Goal: Communication & Community: Answer question/provide support

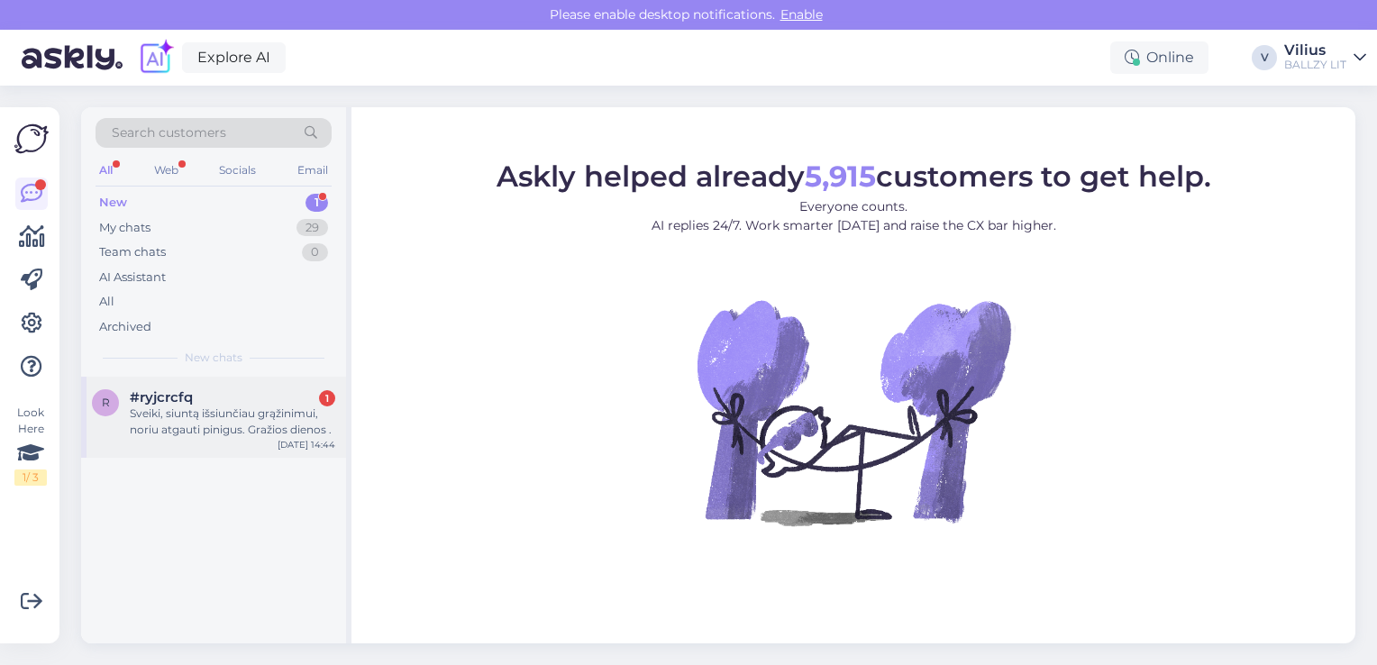
click at [243, 409] on div "Sveiki, siuntą išsiunčiau grąžinimui, noriu atgauti pinigus. Gražios dienos ." at bounding box center [232, 421] width 205 height 32
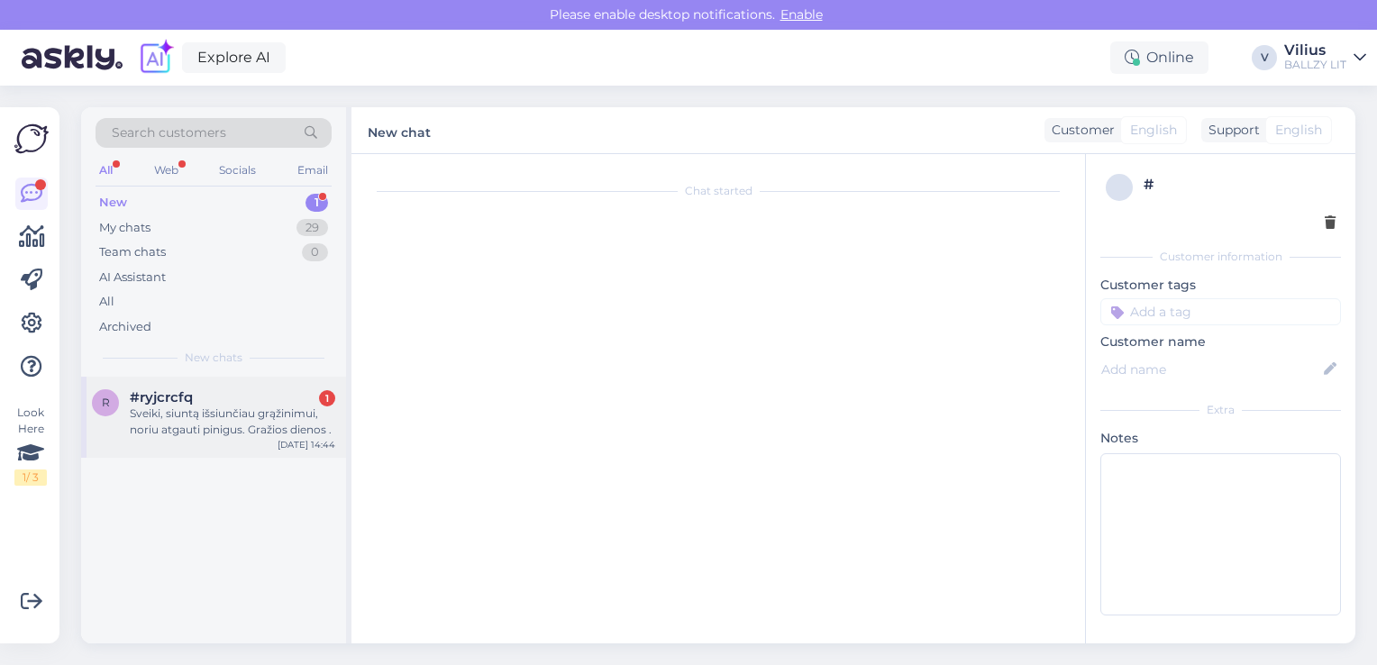
scroll to position [554, 0]
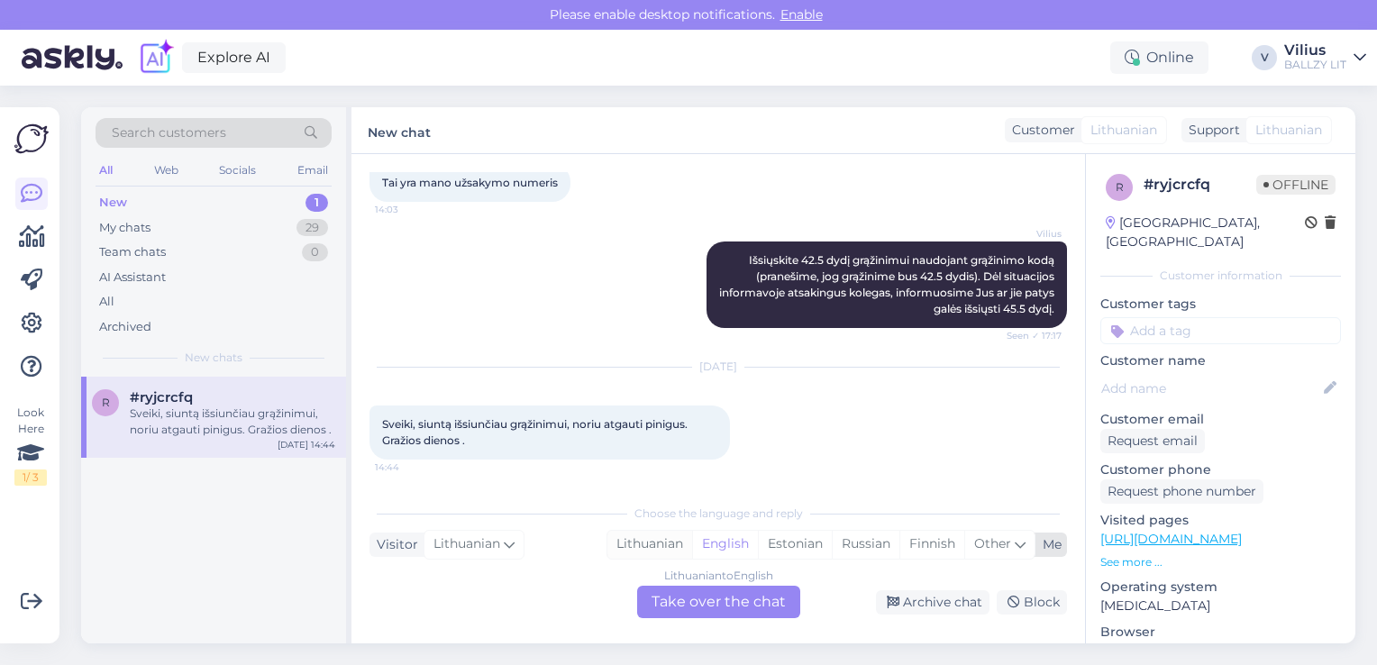
click at [663, 547] on div "Lithuanian" at bounding box center [649, 544] width 85 height 27
click at [696, 600] on div "Lithuanian to Lithuanian Take over the chat" at bounding box center [718, 602] width 163 height 32
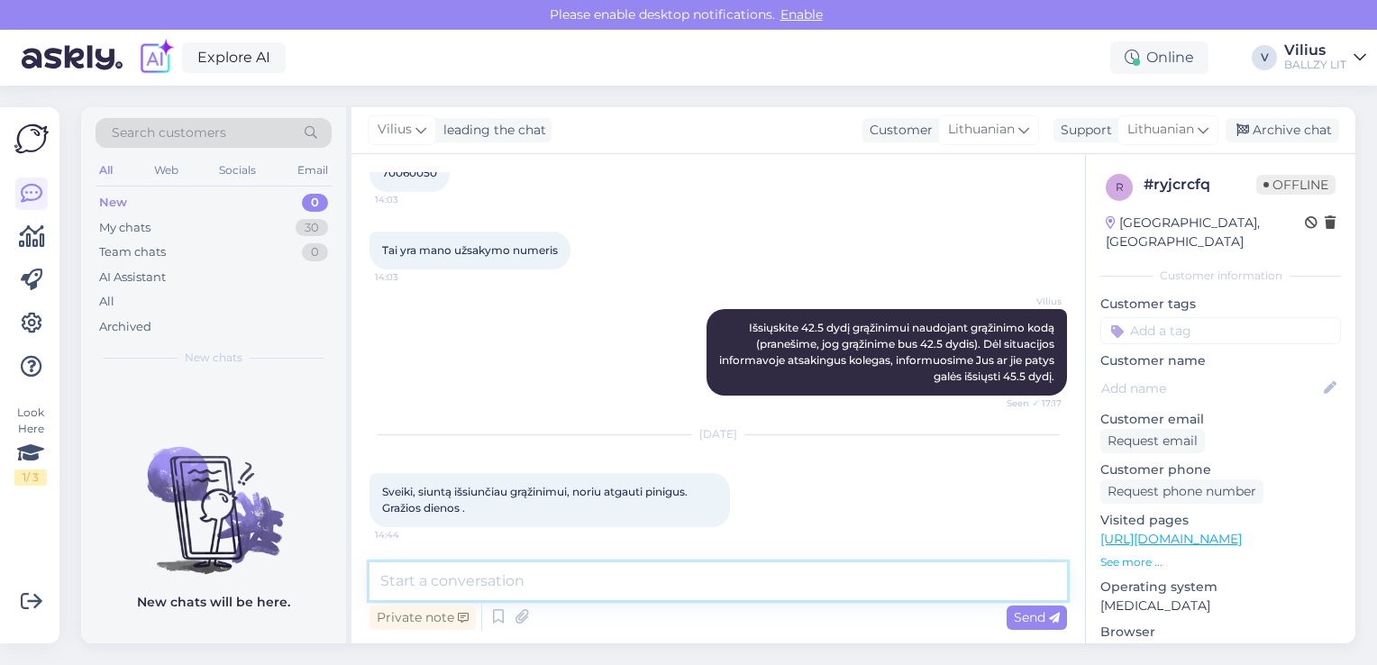
click at [652, 578] on textarea at bounding box center [717, 581] width 697 height 38
type textarea "Laba diena, grąžinimo informaciją rasite čia:"
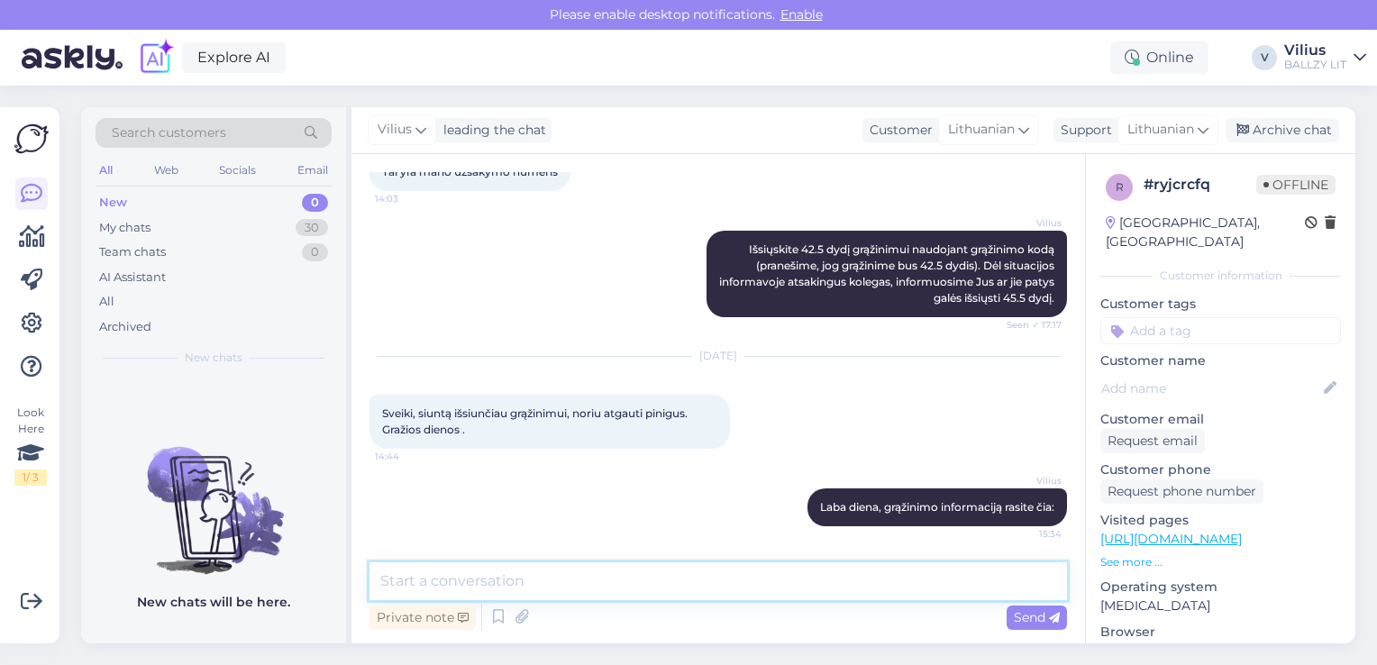
paste textarea "[URL][DOMAIN_NAME]"
type textarea "[URL][DOMAIN_NAME]"
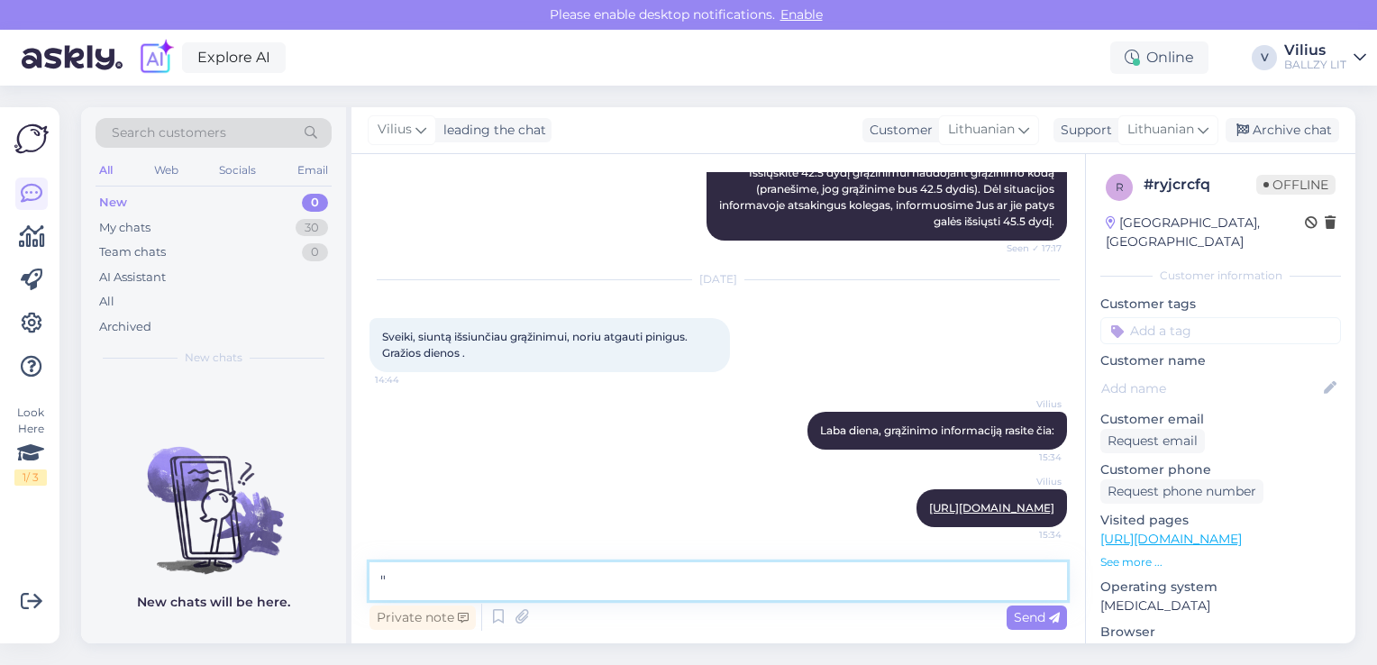
paste textarea "Kada gausiu grąžinamą sumą už grąžintą prekę? Jūsų grąžinimo apdorojimas gali u…"
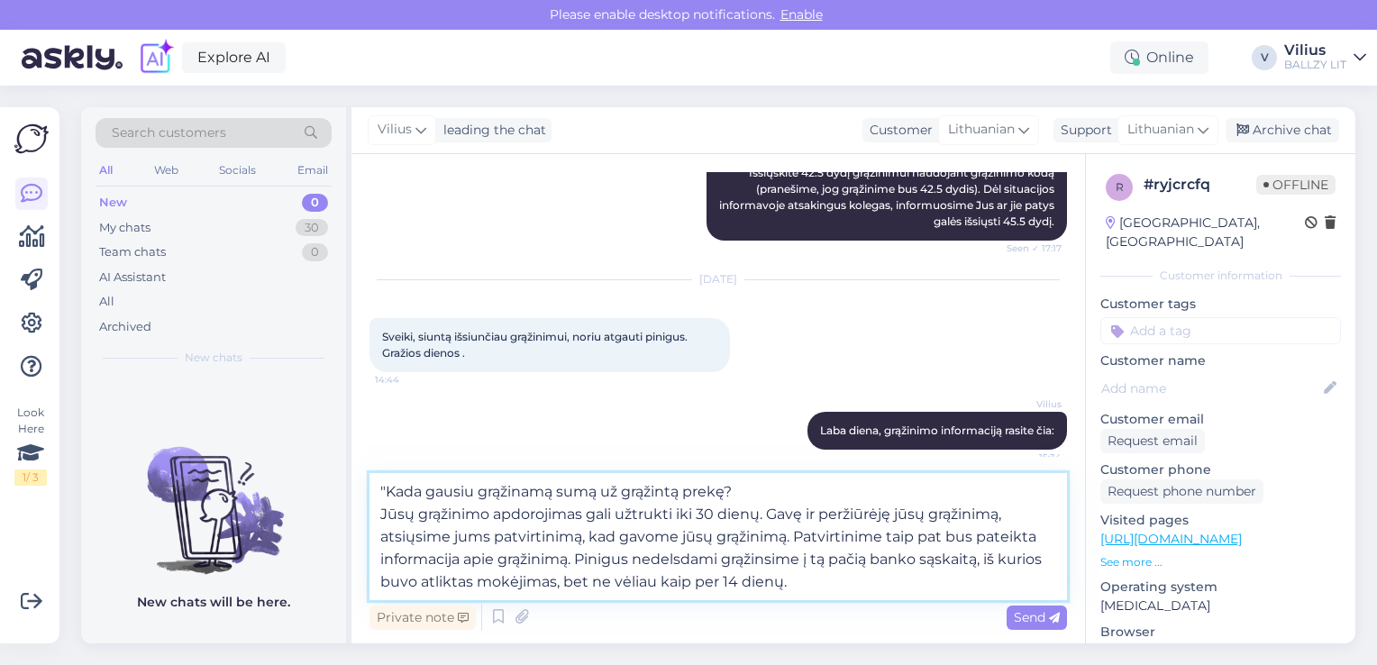
type textarea ""Kada gausiu grąžinamą sumą už grąžintą prekę? Jūsų grąžinimo apdorojimas gali …"
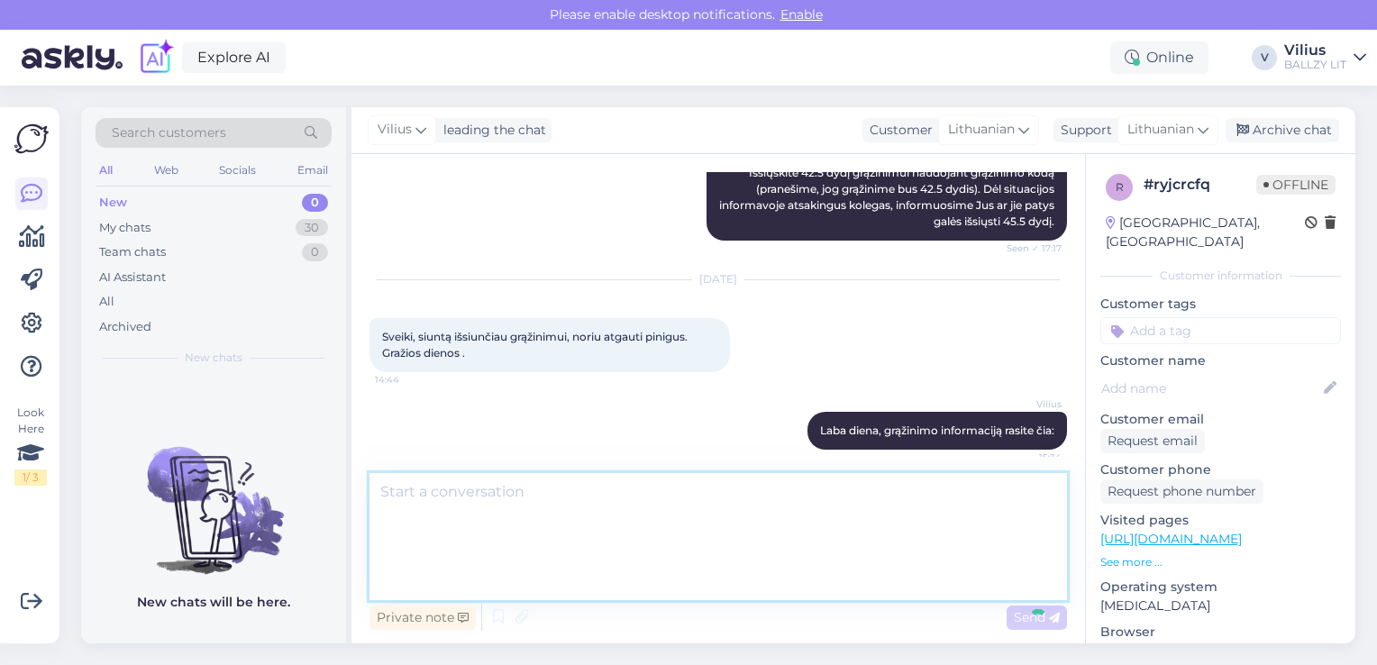
scroll to position [817, 0]
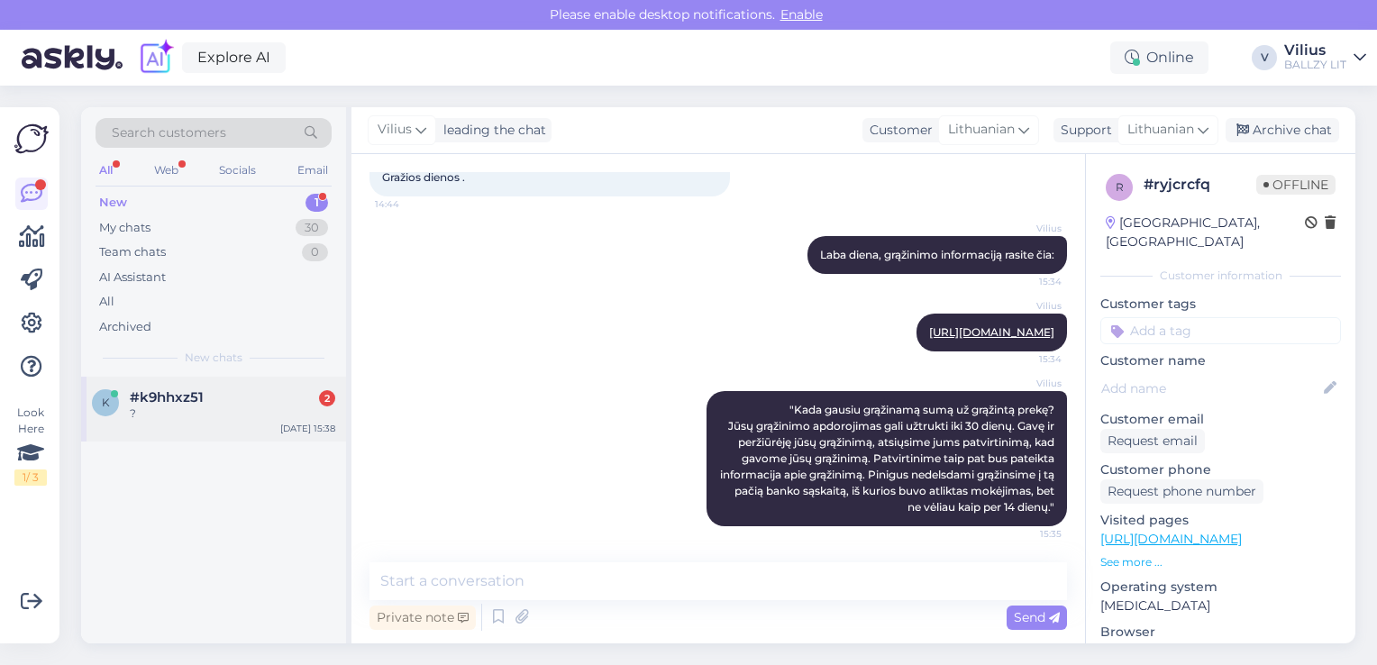
click at [187, 409] on div "?" at bounding box center [232, 413] width 205 height 16
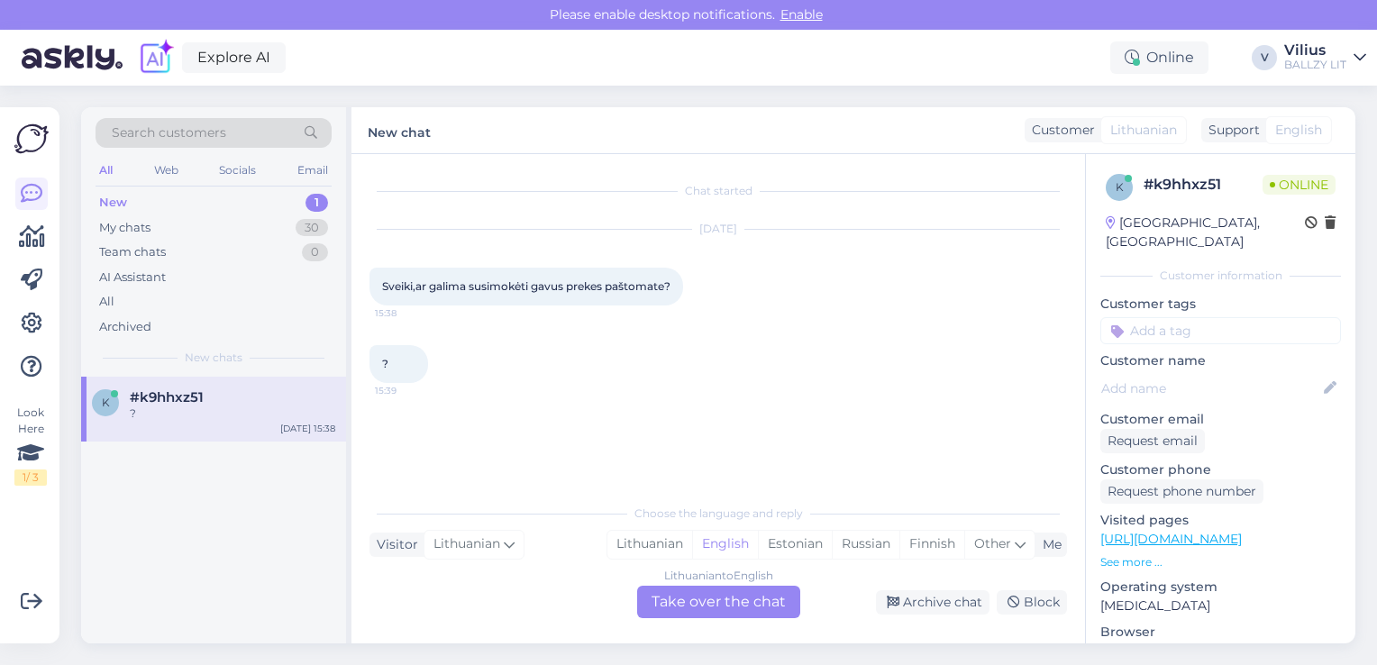
scroll to position [0, 0]
click at [638, 539] on div "Lithuanian" at bounding box center [649, 544] width 85 height 27
click at [677, 597] on div "Lithuanian to Lithuanian Take over the chat" at bounding box center [718, 602] width 163 height 32
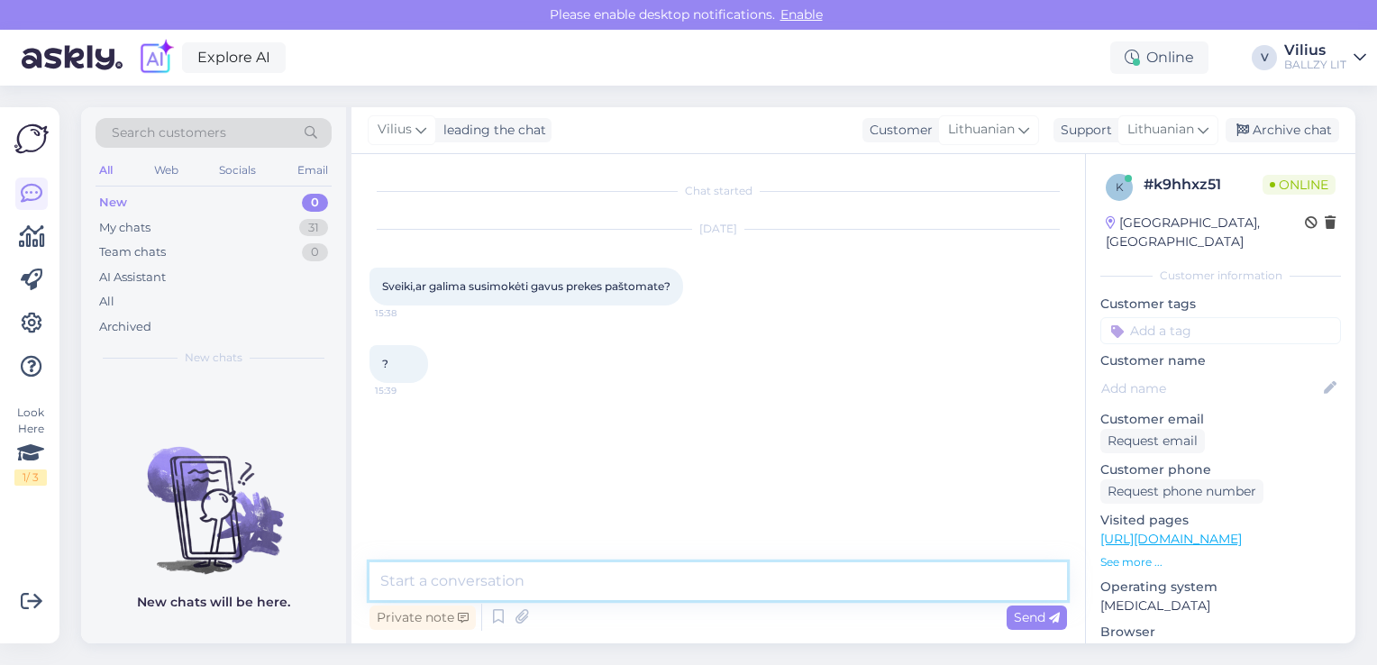
click at [661, 587] on textarea at bounding box center [717, 581] width 697 height 38
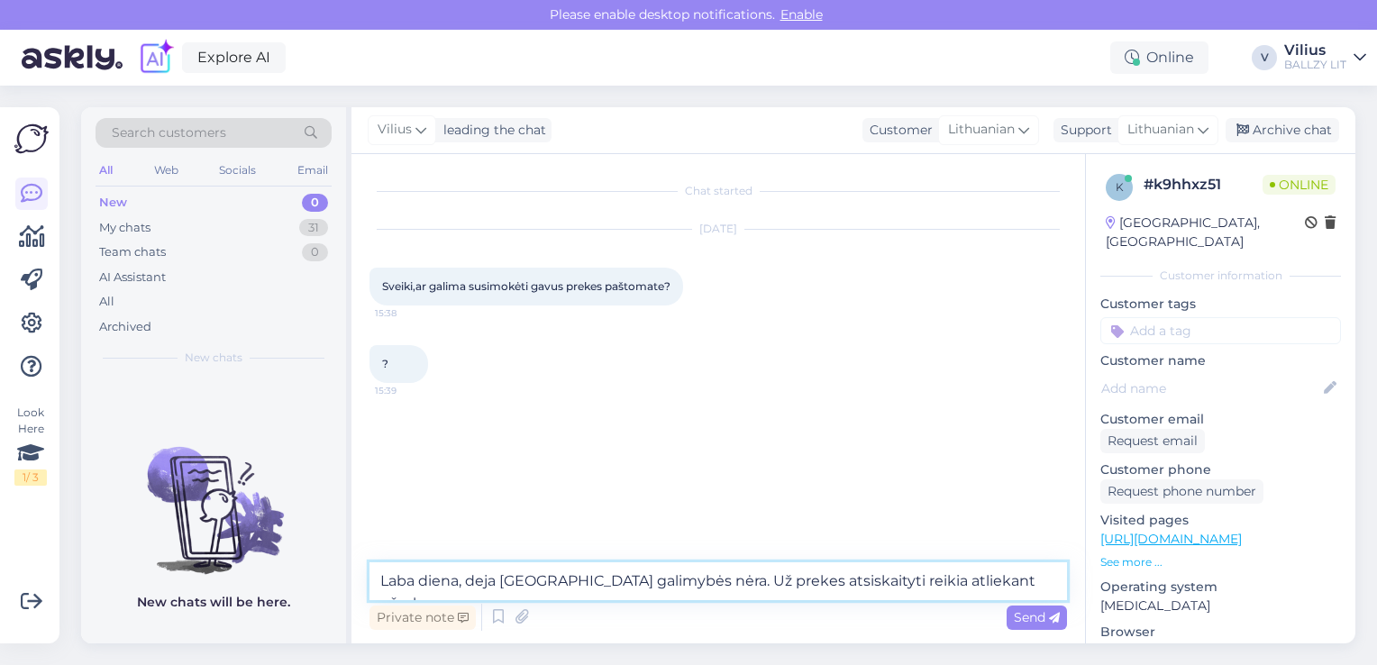
type textarea "Laba diena, deja [GEOGRAPHIC_DATA] galimybės nėra. Už prekes atsiskaityti reiki…"
